Goal: Transaction & Acquisition: Obtain resource

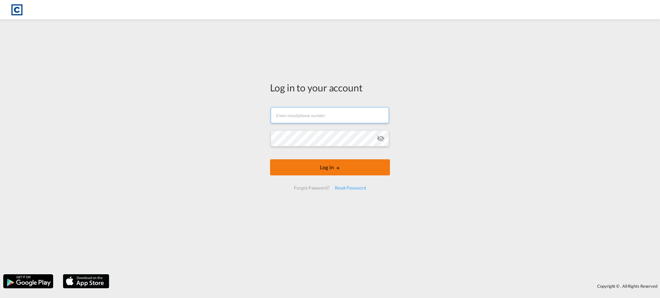
type input "[EMAIL_ADDRESS][DOMAIN_NAME]"
click at [329, 170] on button "Log In" at bounding box center [330, 167] width 120 height 16
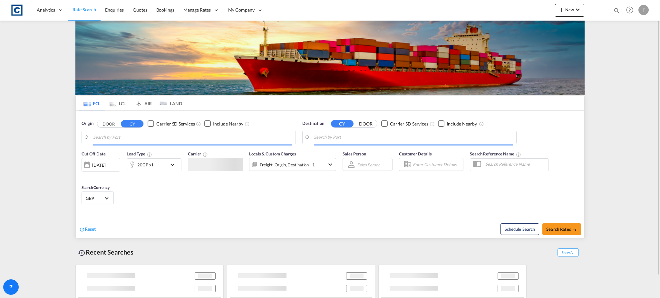
type input "GB-TN12, Maidstone"
type input "[GEOGRAPHIC_DATA], [GEOGRAPHIC_DATA]"
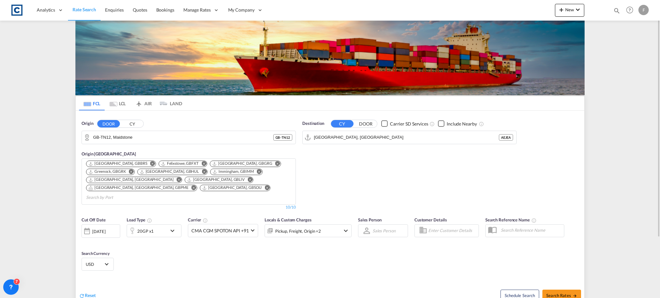
click at [130, 125] on button "CY" at bounding box center [132, 123] width 23 height 7
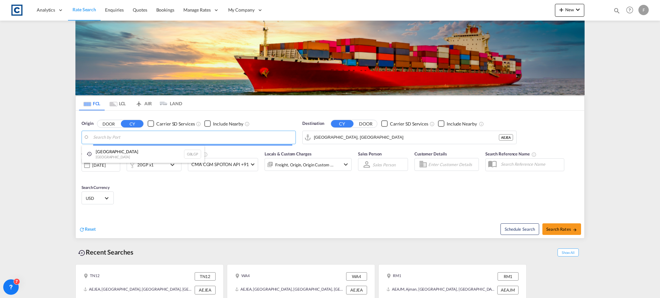
click at [110, 137] on body "Analytics Reports Dashboard Rate Search Enquiries Quotes Bookings" at bounding box center [330, 149] width 660 height 298
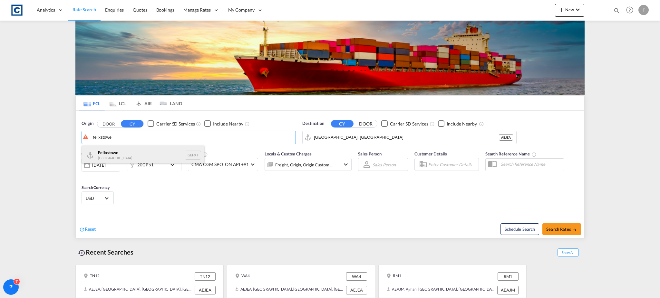
click at [121, 153] on div "Felixstowe [GEOGRAPHIC_DATA] GBFXT" at bounding box center [143, 155] width 122 height 19
type input "Felixstowe, GBFXT"
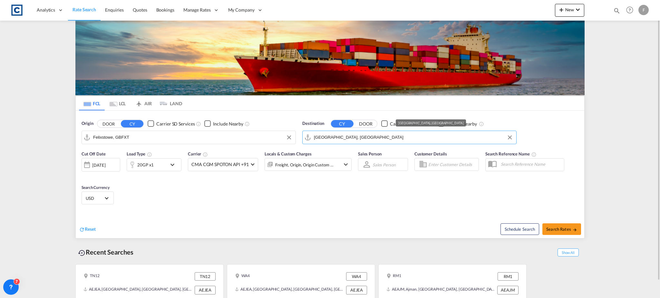
click at [321, 136] on input "[GEOGRAPHIC_DATA], [GEOGRAPHIC_DATA]" at bounding box center [413, 138] width 199 height 10
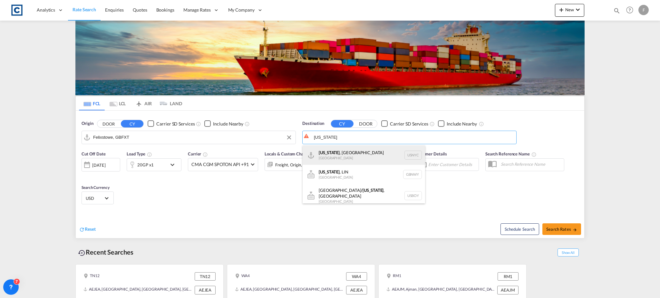
click at [345, 153] on div "[US_STATE] , [GEOGRAPHIC_DATA] [GEOGRAPHIC_DATA] USNYC" at bounding box center [363, 155] width 122 height 19
type input "[US_STATE], [GEOGRAPHIC_DATA], USNYC"
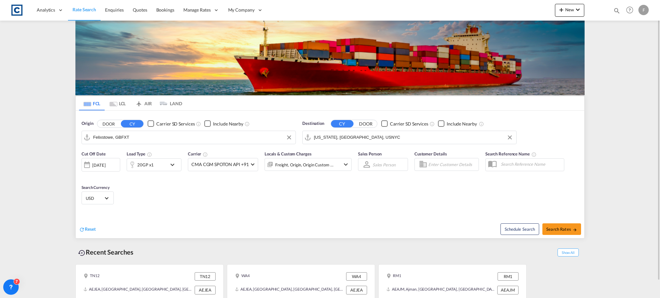
click at [172, 166] on md-icon "icon-chevron-down" at bounding box center [173, 165] width 11 height 8
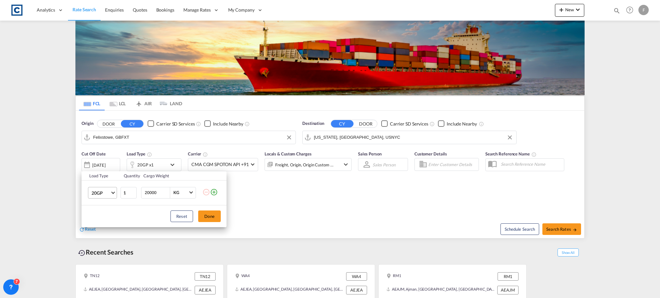
click at [110, 191] on md-select-value "20GP" at bounding box center [104, 192] width 26 height 11
drag, startPoint x: 105, startPoint y: 253, endPoint x: 120, endPoint y: 211, distance: 44.5
click at [120, 211] on md-content "20GP 40GP 40HC 45HC 20RE 40RE 40HR 20OT 40OT 20FR 40FR 40NR 20NR 45S 20TK 40TK …" at bounding box center [108, 226] width 44 height 82
click at [100, 263] on div "20FR" at bounding box center [96, 265] width 11 height 6
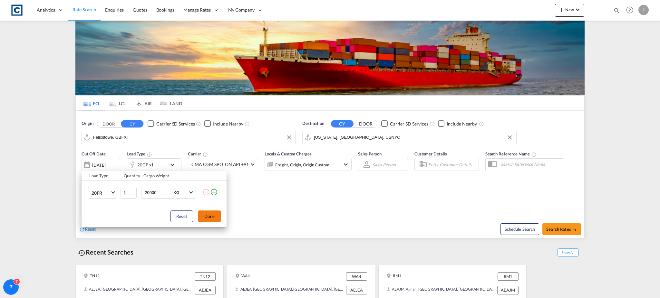
click at [207, 217] on button "Done" at bounding box center [209, 217] width 23 height 12
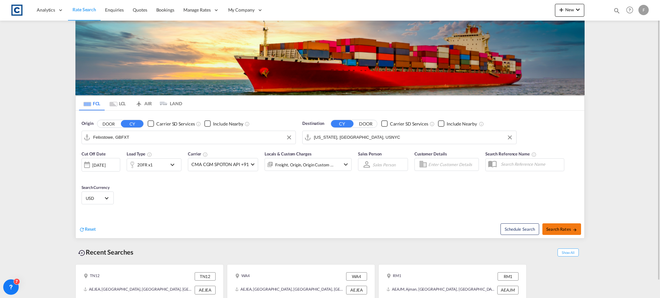
click at [566, 227] on span "Search Rates" at bounding box center [561, 229] width 31 height 5
type input "GBFXT to USNYC / [DATE]"
